Goal: Task Accomplishment & Management: Manage account settings

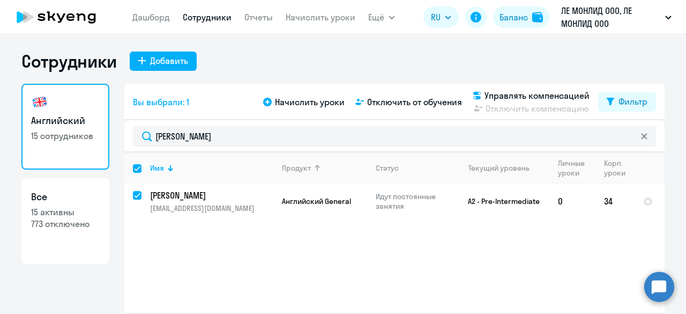
select select "30"
click at [398, 101] on span "Отключить от обучения" at bounding box center [414, 101] width 95 height 13
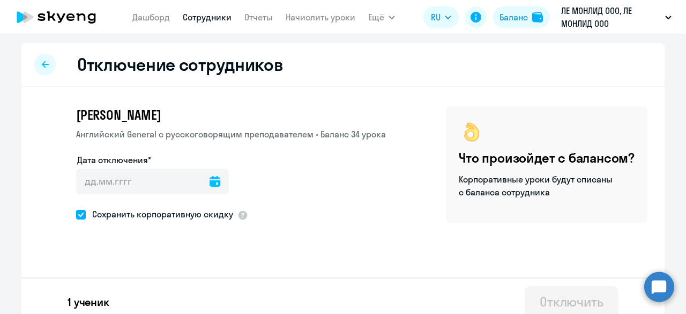
click at [210, 186] on icon at bounding box center [215, 181] width 11 height 11
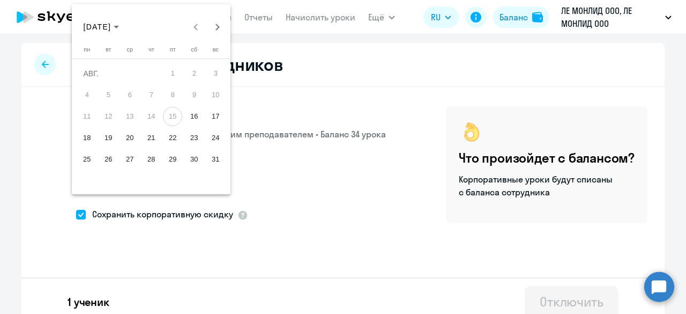
click at [211, 158] on span "31" at bounding box center [215, 159] width 19 height 19
type input "[DATE]"
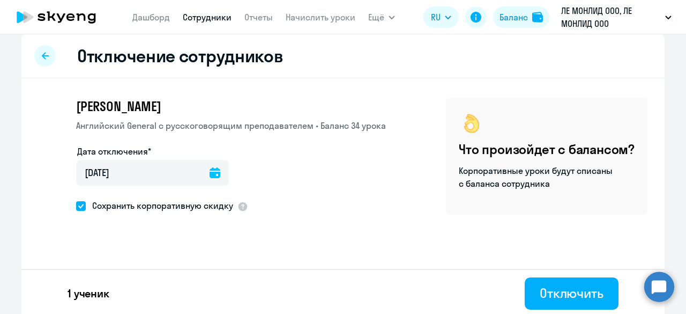
scroll to position [11, 0]
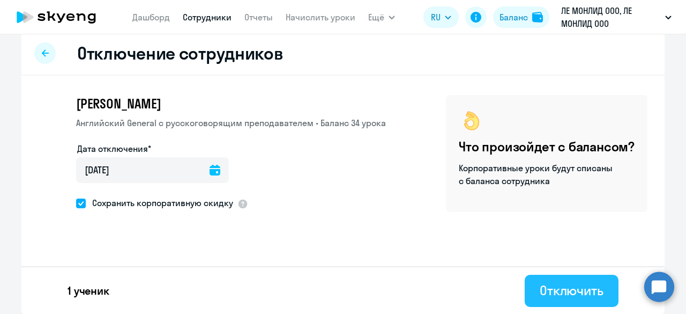
click at [584, 284] on div "Отключить" at bounding box center [572, 290] width 64 height 17
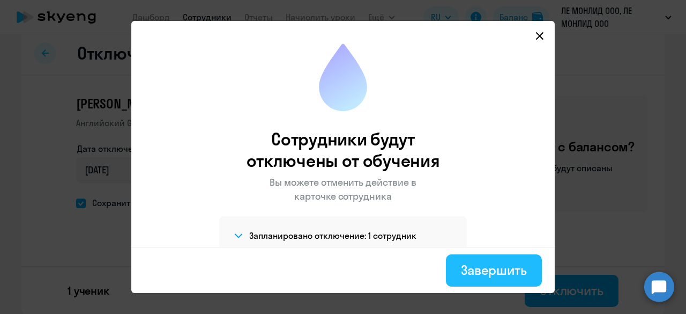
click at [490, 269] on div "Завершить" at bounding box center [494, 269] width 66 height 17
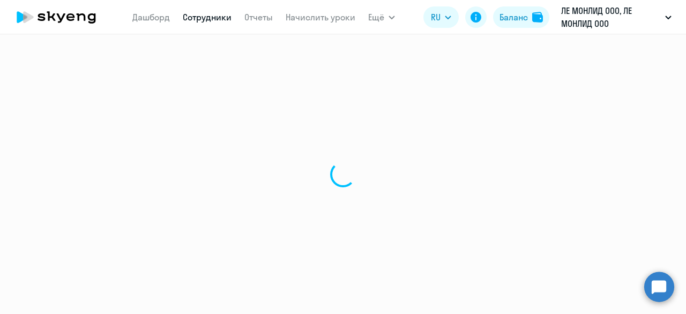
select select "30"
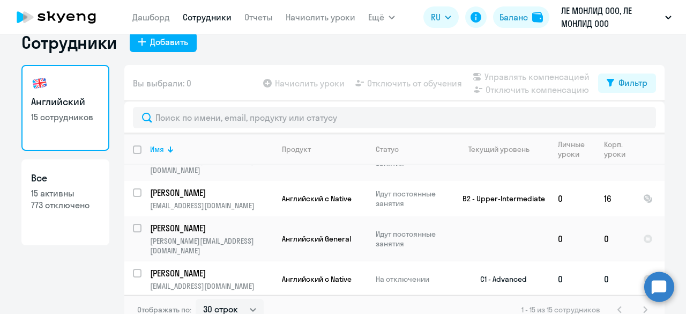
scroll to position [29, 0]
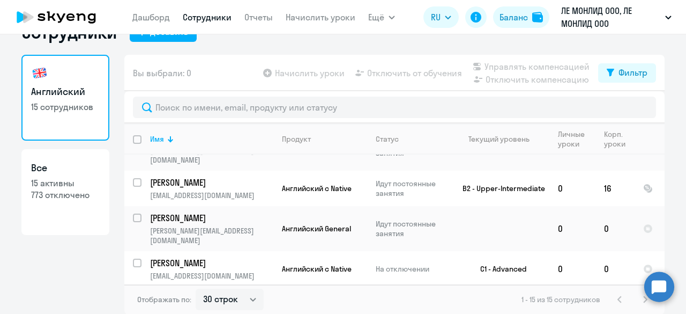
click at [54, 260] on div "Английский 15 сотрудников Все 15 активны 773 отключено" at bounding box center [65, 170] width 88 height 230
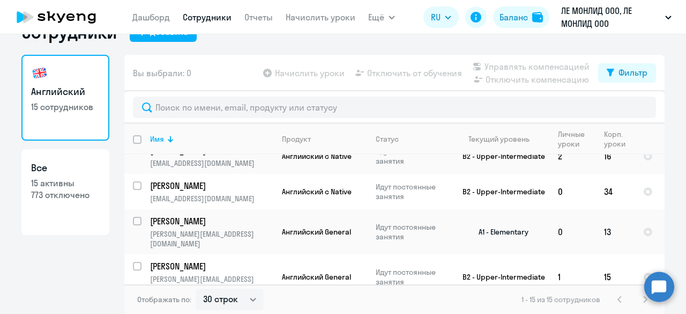
scroll to position [0, 0]
